Goal: Task Accomplishment & Management: Manage account settings

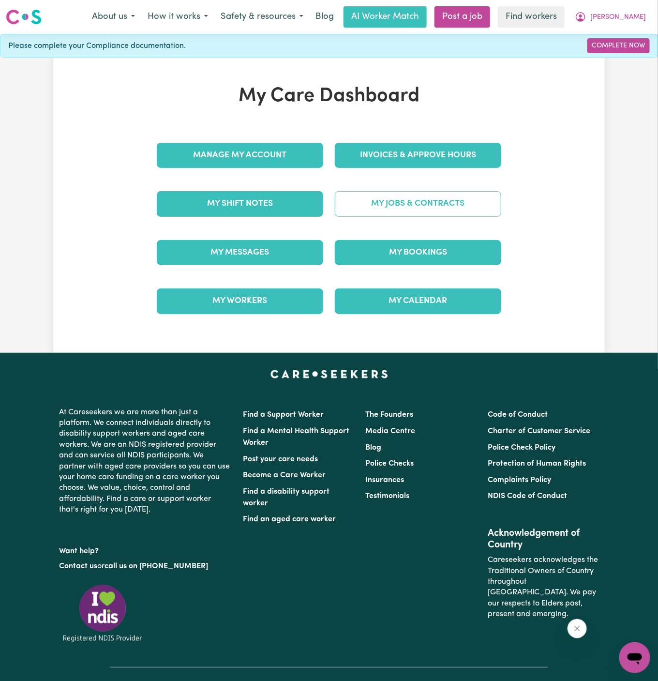
click at [443, 205] on link "My Jobs & Contracts" at bounding box center [418, 203] width 167 height 25
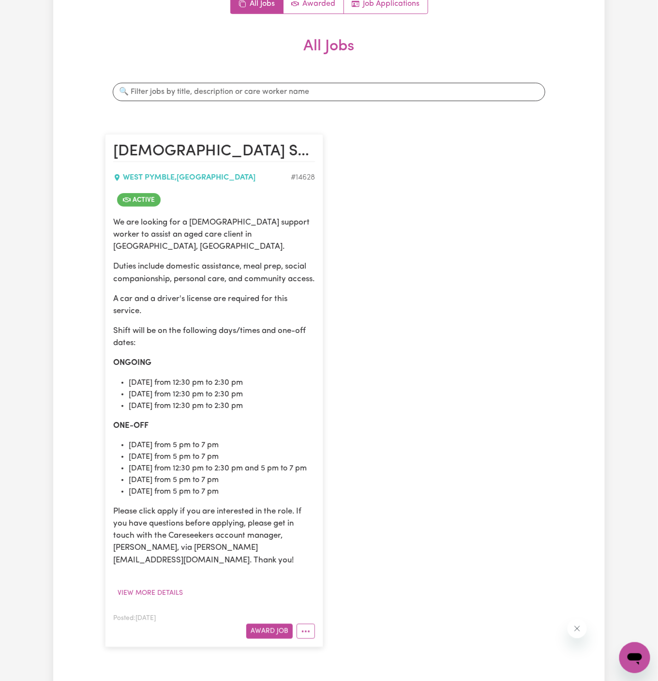
scroll to position [214, 0]
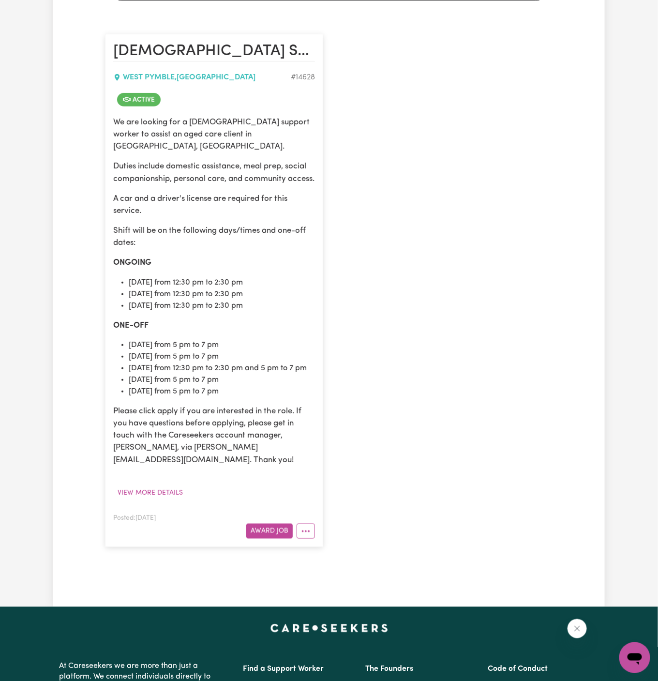
click at [304, 518] on div "Posted: [DATE] Award Job" at bounding box center [214, 525] width 202 height 27
click at [304, 524] on button "More options" at bounding box center [306, 531] width 18 height 15
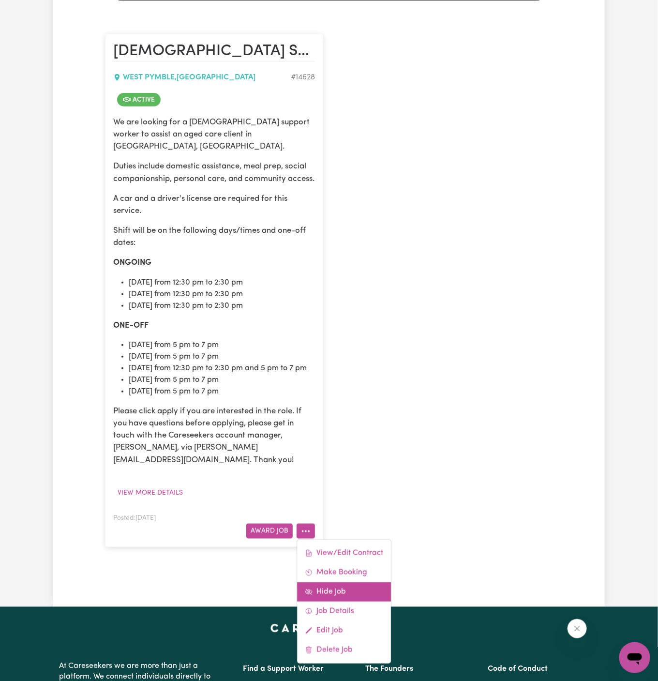
click at [372, 586] on link "Hide Job" at bounding box center [344, 591] width 94 height 19
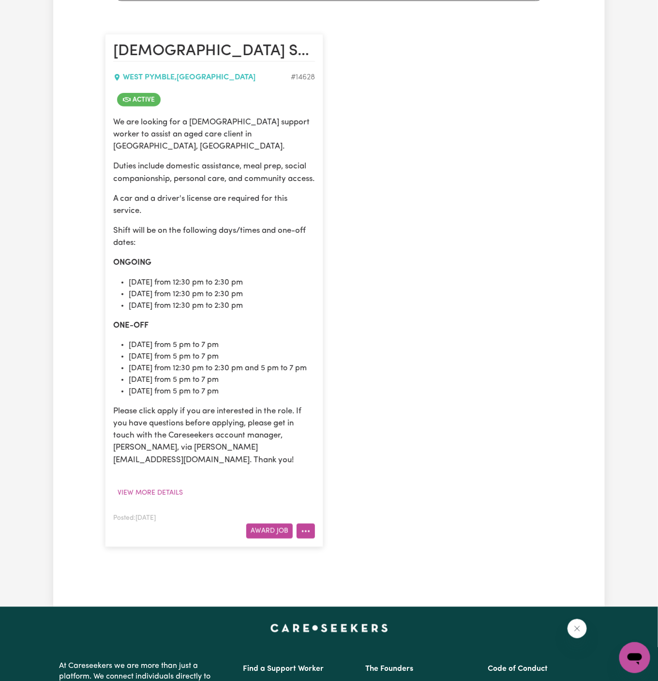
click at [301, 527] on button "More options" at bounding box center [306, 531] width 18 height 15
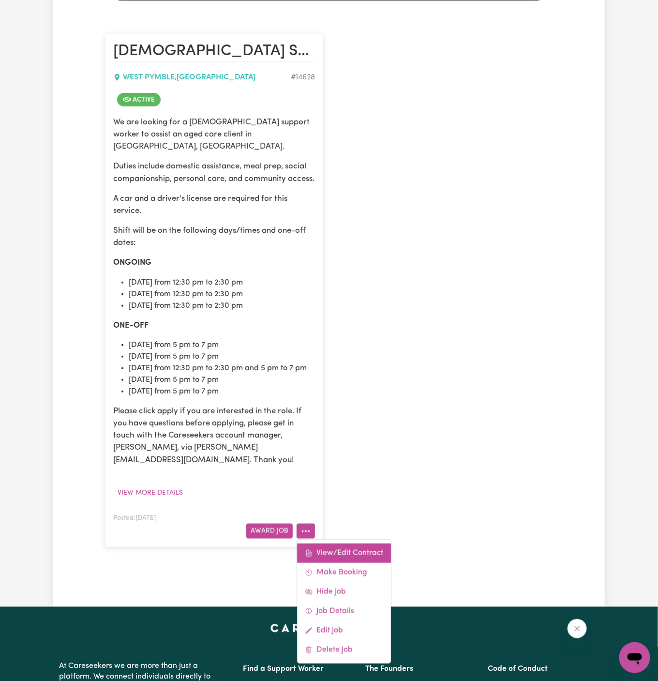
click at [359, 547] on link "View/Edit Contract" at bounding box center [344, 553] width 94 height 19
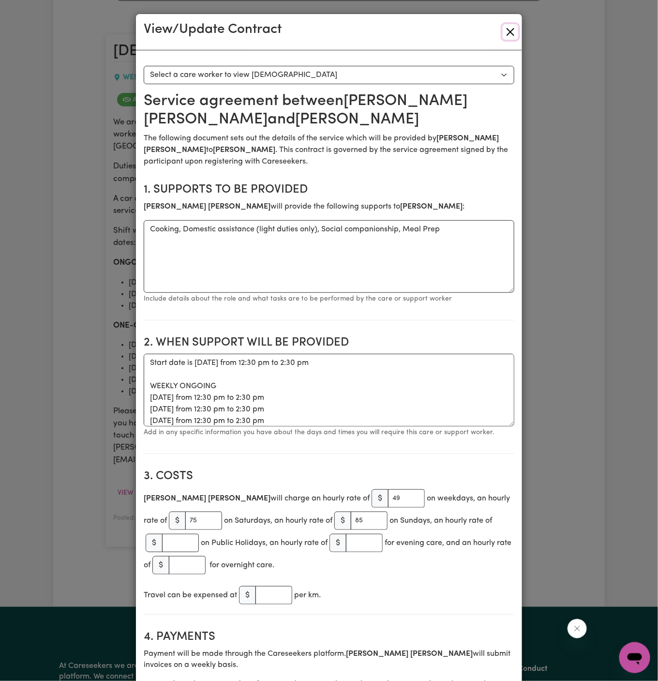
click at [504, 31] on button "Close" at bounding box center [510, 31] width 15 height 15
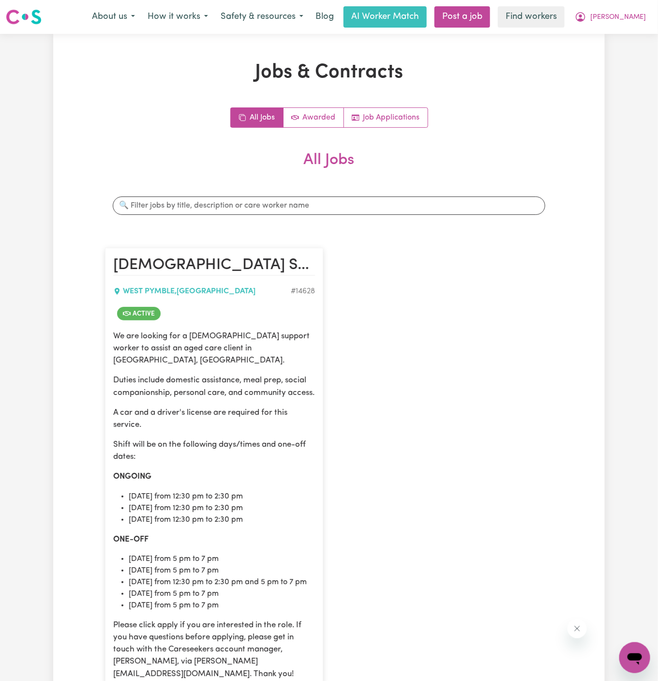
scroll to position [0, 0]
click at [629, 20] on span "[PERSON_NAME]" at bounding box center [619, 17] width 56 height 11
click at [629, 50] on link "Logout" at bounding box center [613, 55] width 76 height 18
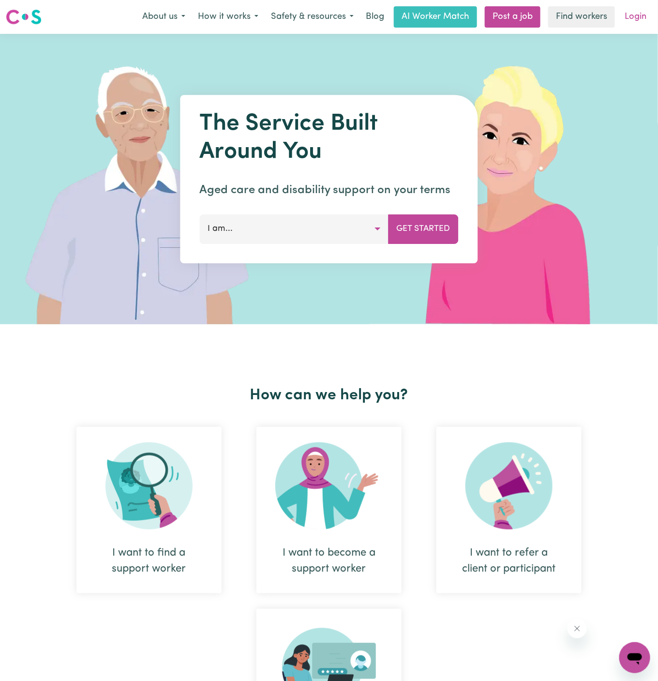
click at [635, 24] on link "Login" at bounding box center [635, 16] width 33 height 21
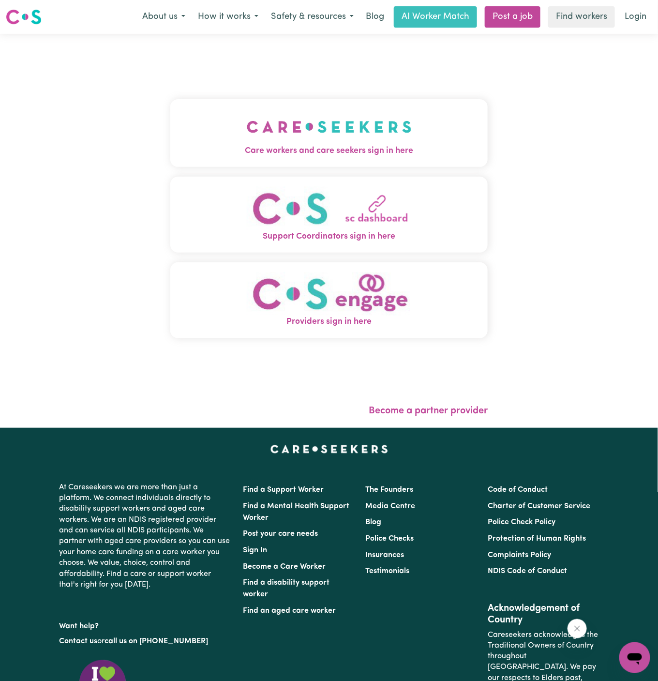
click at [337, 104] on button "Care workers and care seekers sign in here" at bounding box center [329, 133] width 318 height 68
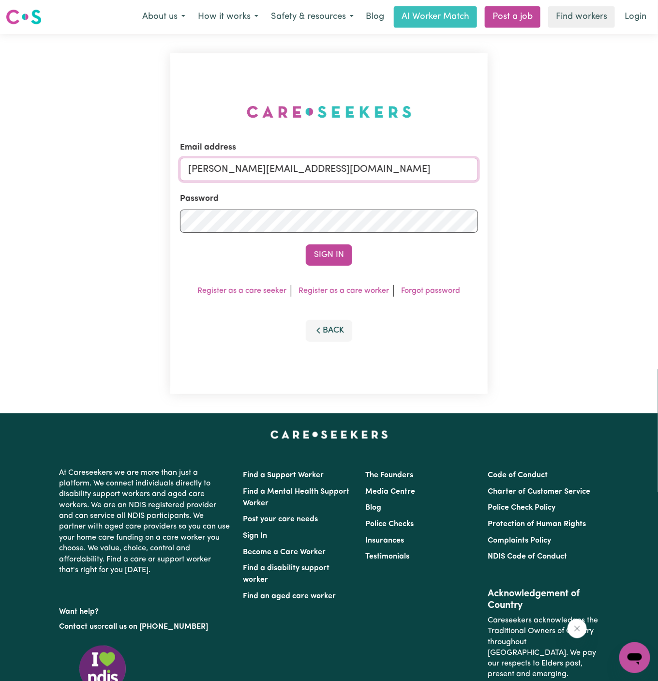
click at [345, 160] on input "[PERSON_NAME][EMAIL_ADDRESS][DOMAIN_NAME]" at bounding box center [329, 169] width 298 height 23
drag, startPoint x: 237, startPoint y: 172, endPoint x: 551, endPoint y: 172, distance: 314.1
click at [551, 172] on div "Email address [EMAIL_ADDRESS][DOMAIN_NAME] Password Sign In Register as a care …" at bounding box center [329, 223] width 658 height 379
type input "[EMAIL_ADDRESS][DOMAIN_NAME]"
click at [306, 244] on button "Sign In" at bounding box center [329, 254] width 46 height 21
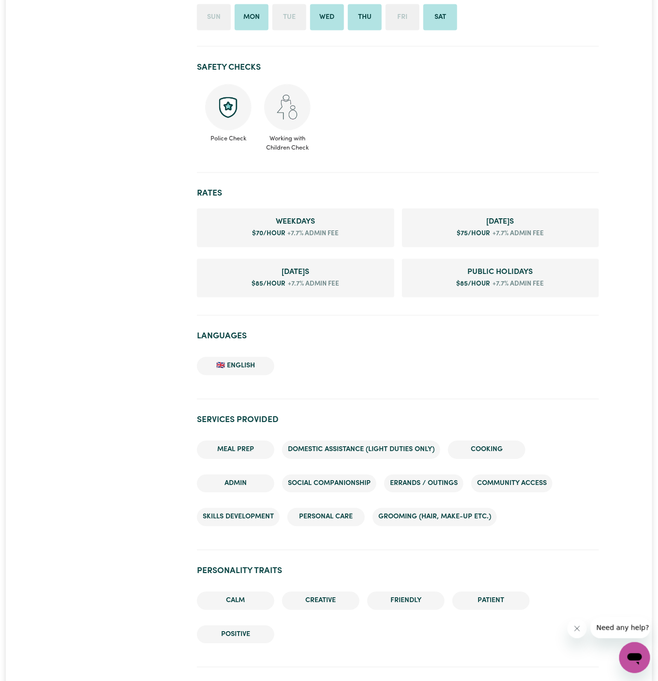
scroll to position [567, 0]
